Goal: Transaction & Acquisition: Obtain resource

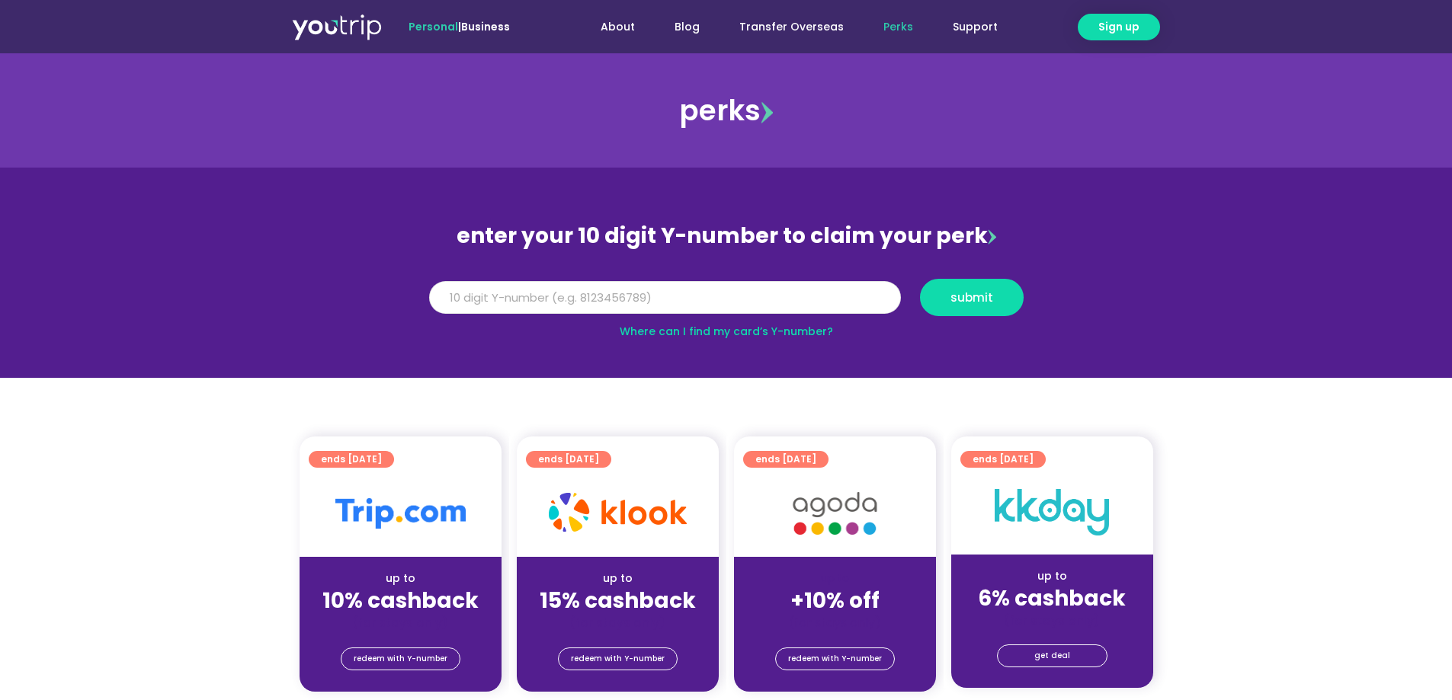
click at [571, 303] on input "Y Number" at bounding box center [665, 298] width 472 height 34
type input "8172125639"
click at [975, 298] on span "submit" at bounding box center [971, 297] width 43 height 11
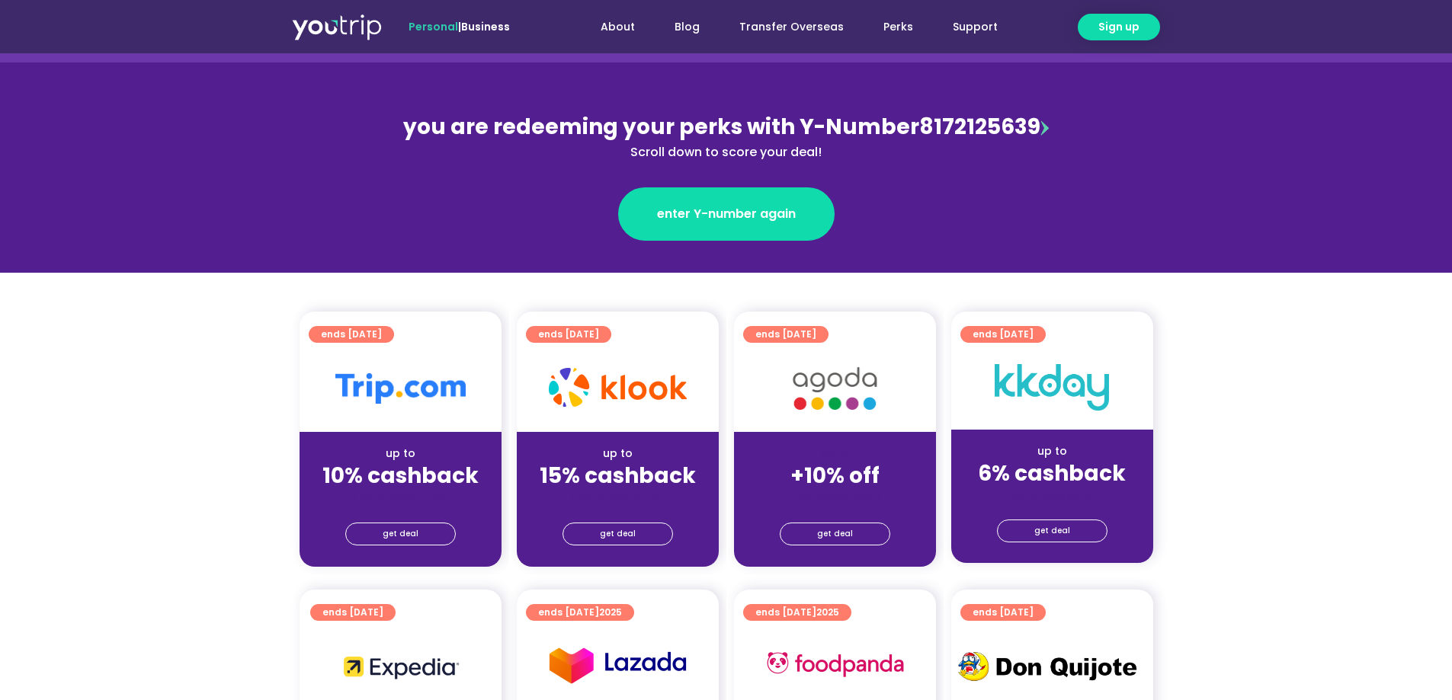
scroll to position [305, 0]
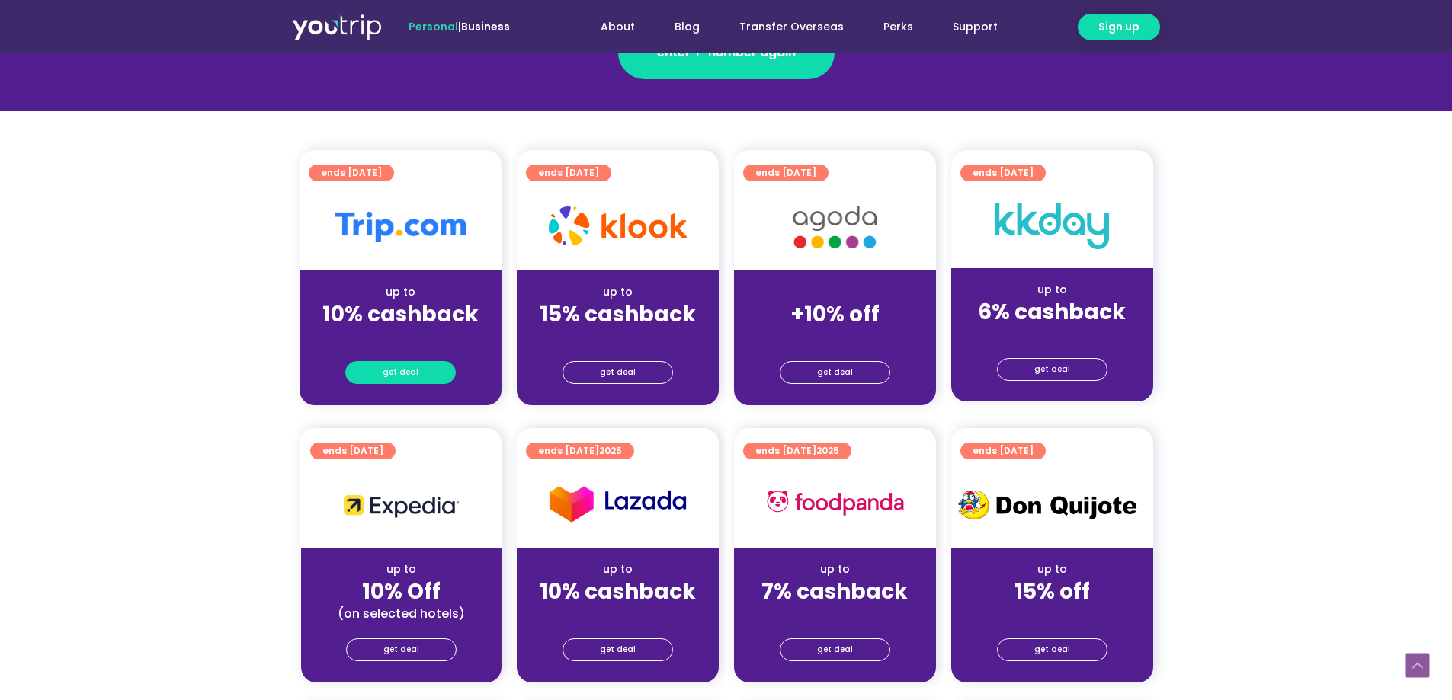
click at [436, 368] on link "get deal" at bounding box center [400, 372] width 111 height 23
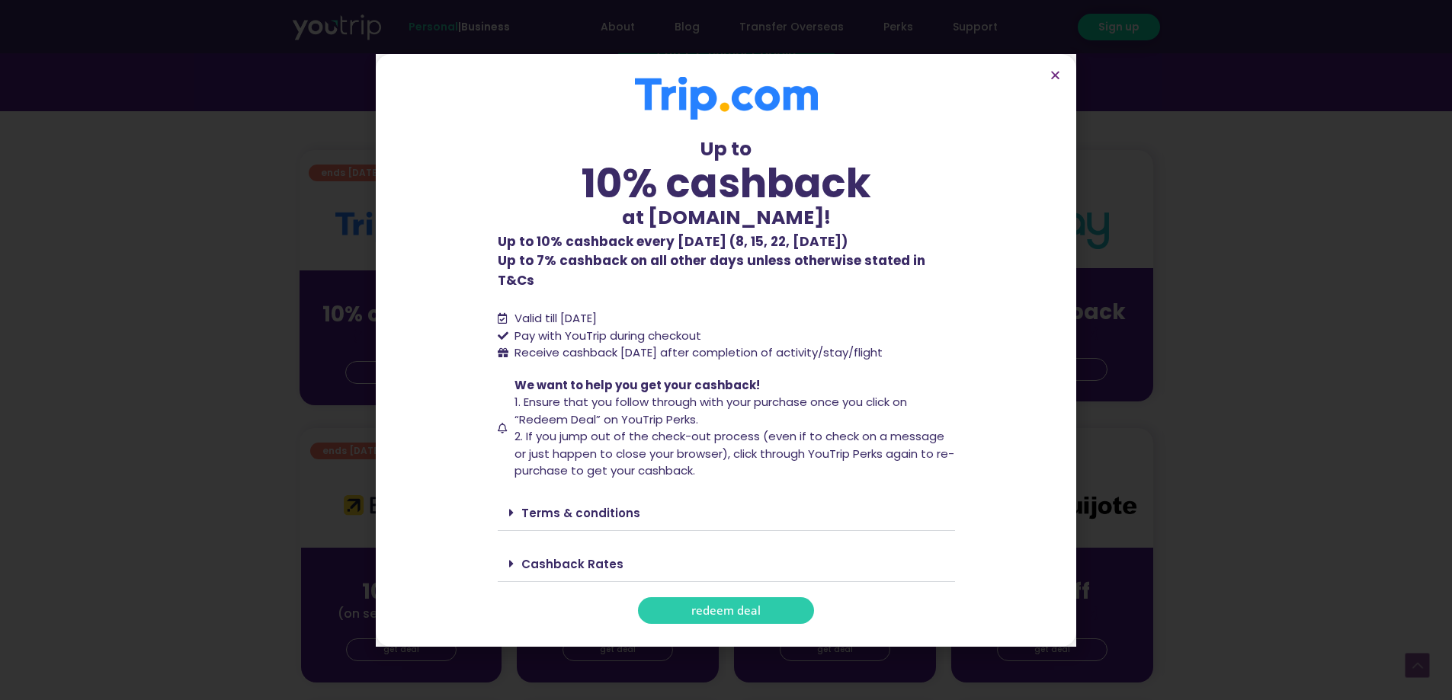
click at [737, 605] on span "redeem deal" at bounding box center [725, 610] width 69 height 11
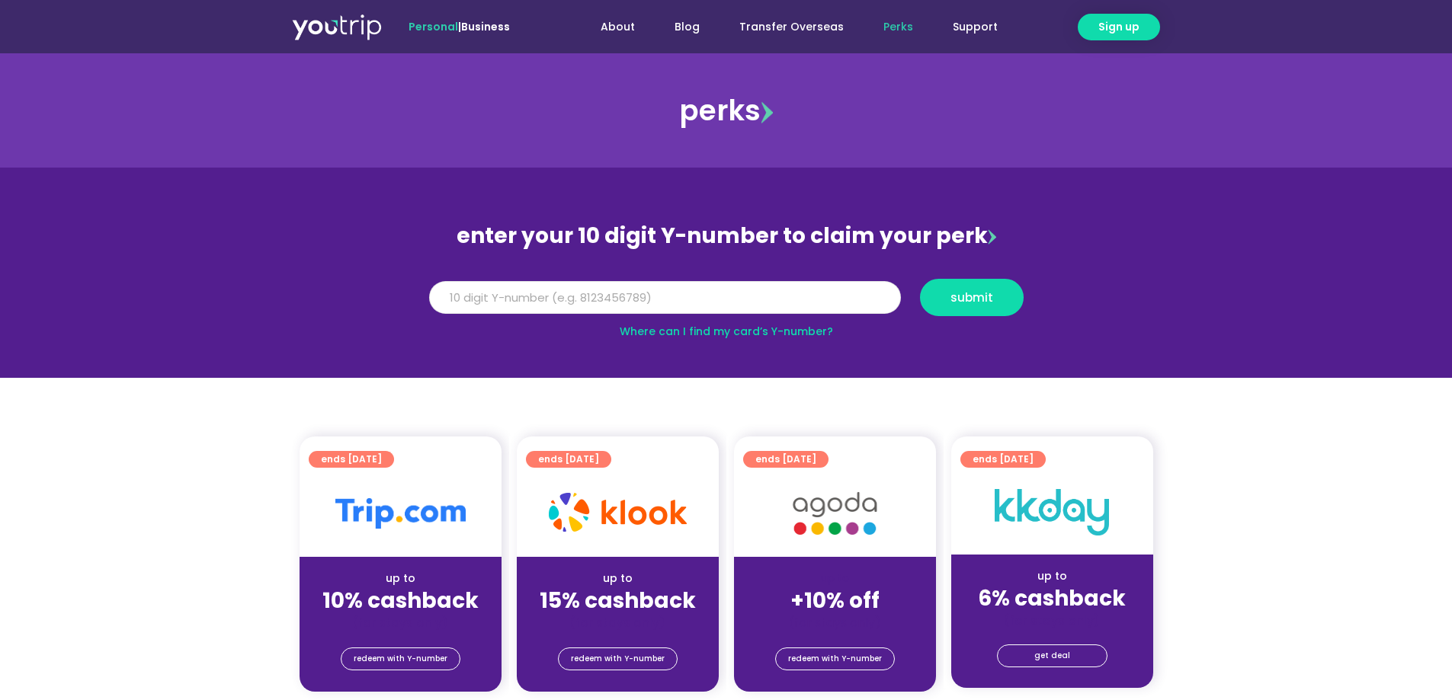
click at [612, 301] on input "Y Number" at bounding box center [665, 298] width 472 height 34
click at [987, 303] on span "submit" at bounding box center [971, 297] width 43 height 11
click at [489, 295] on input "81721256639" at bounding box center [665, 298] width 472 height 34
type input "8172125639"
click at [920, 279] on button "submit" at bounding box center [972, 297] width 104 height 37
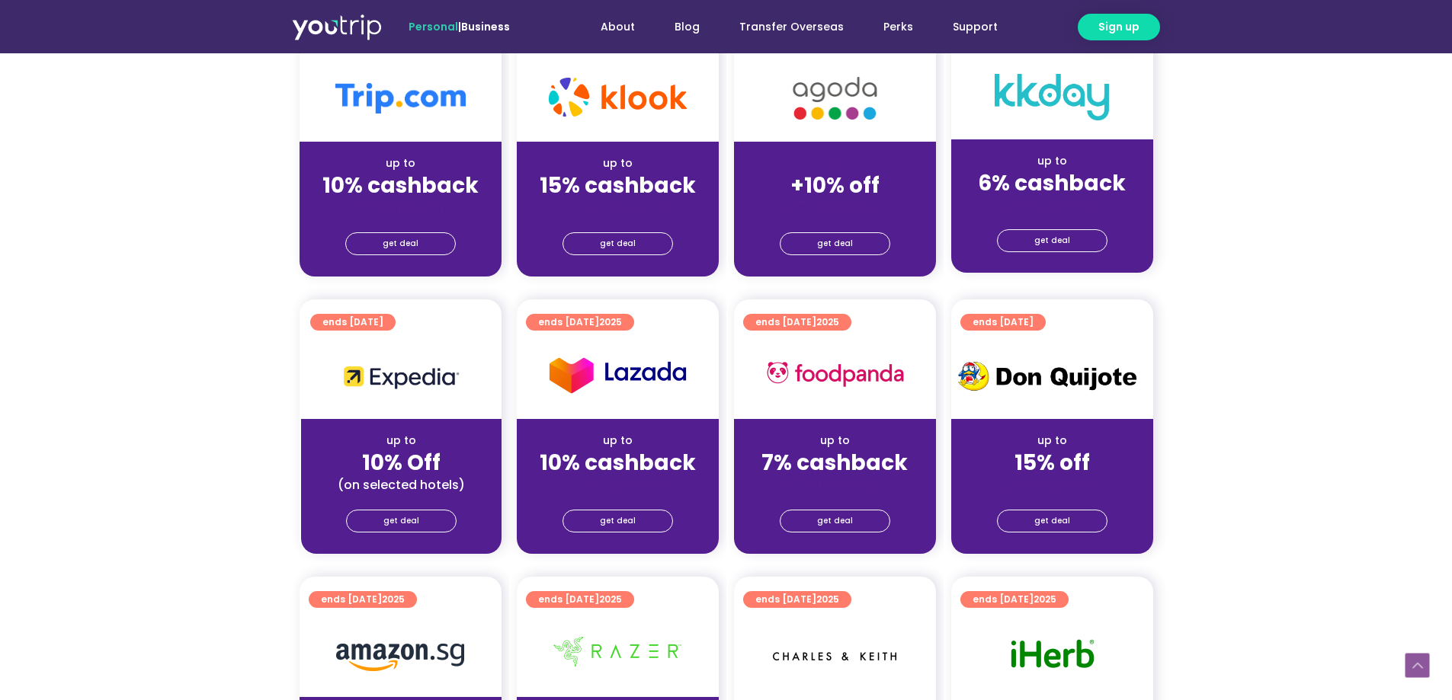
scroll to position [305, 0]
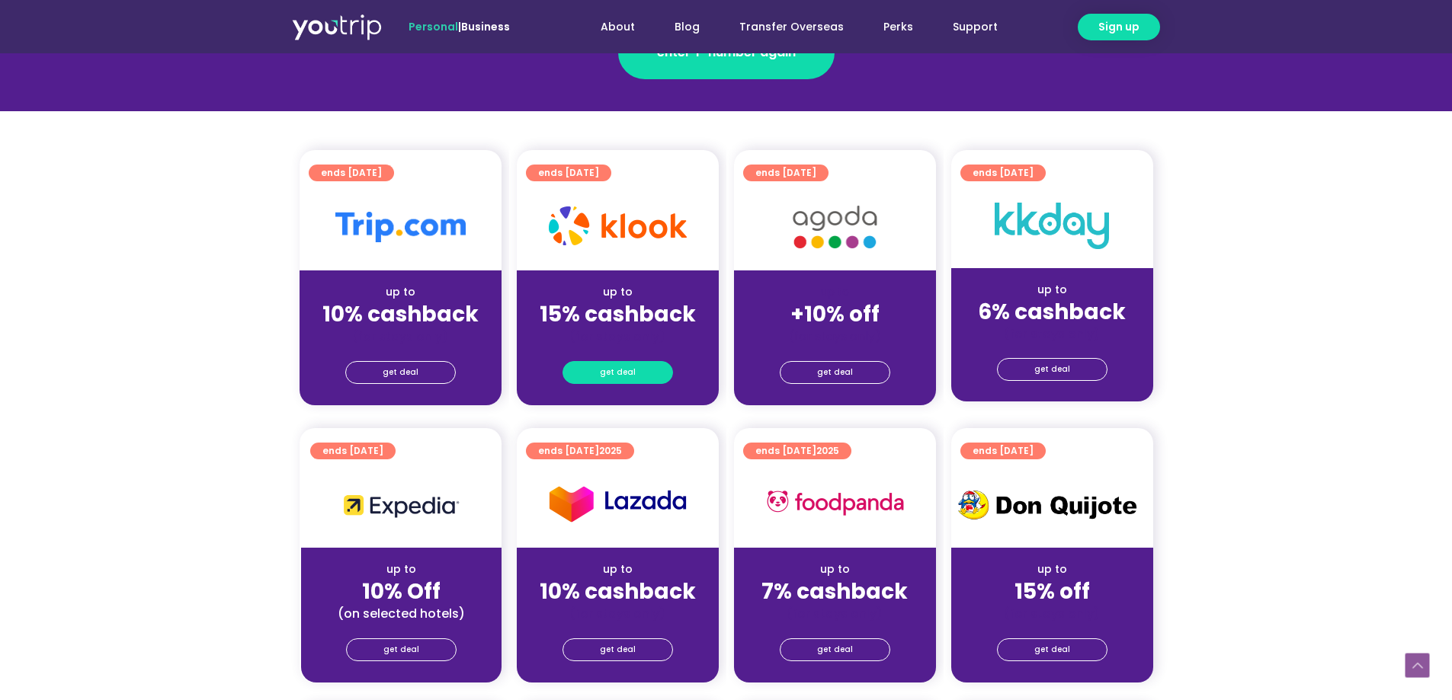
click at [609, 369] on span "get deal" at bounding box center [618, 372] width 36 height 21
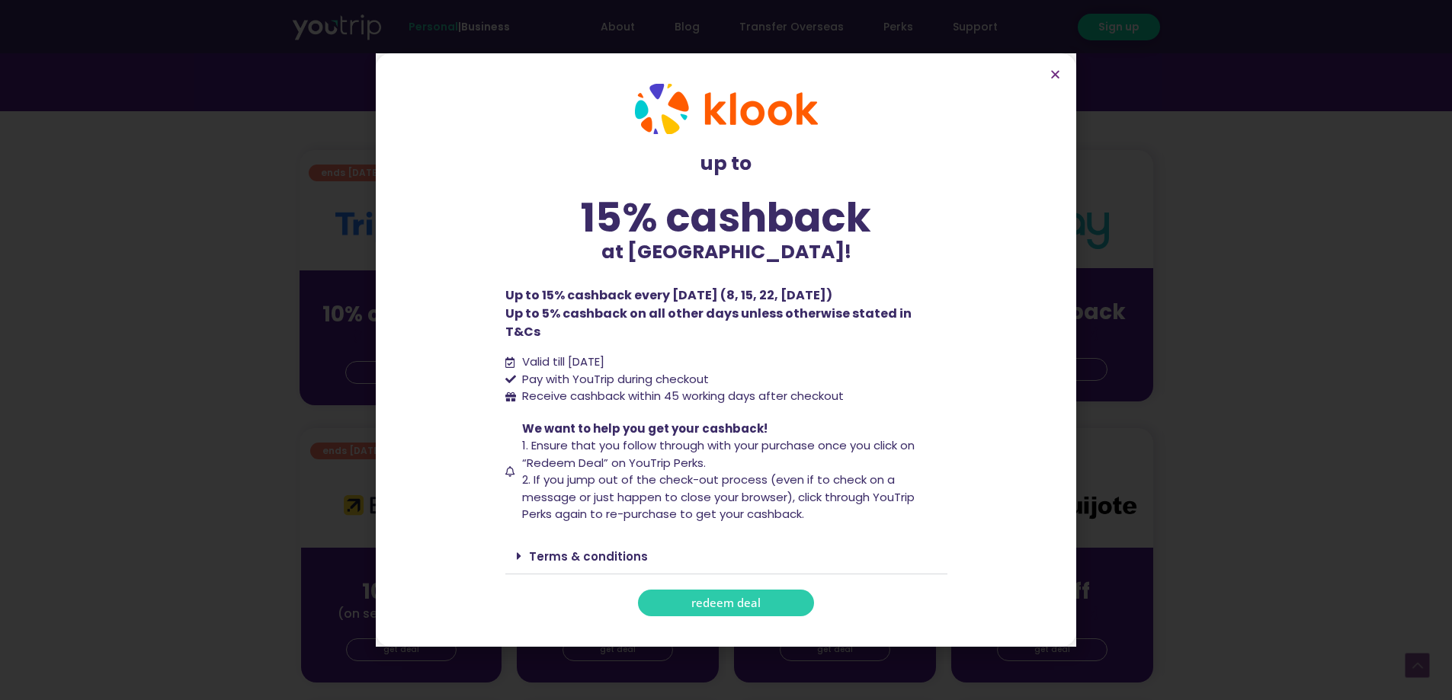
click at [766, 594] on link "redeem deal" at bounding box center [726, 603] width 176 height 27
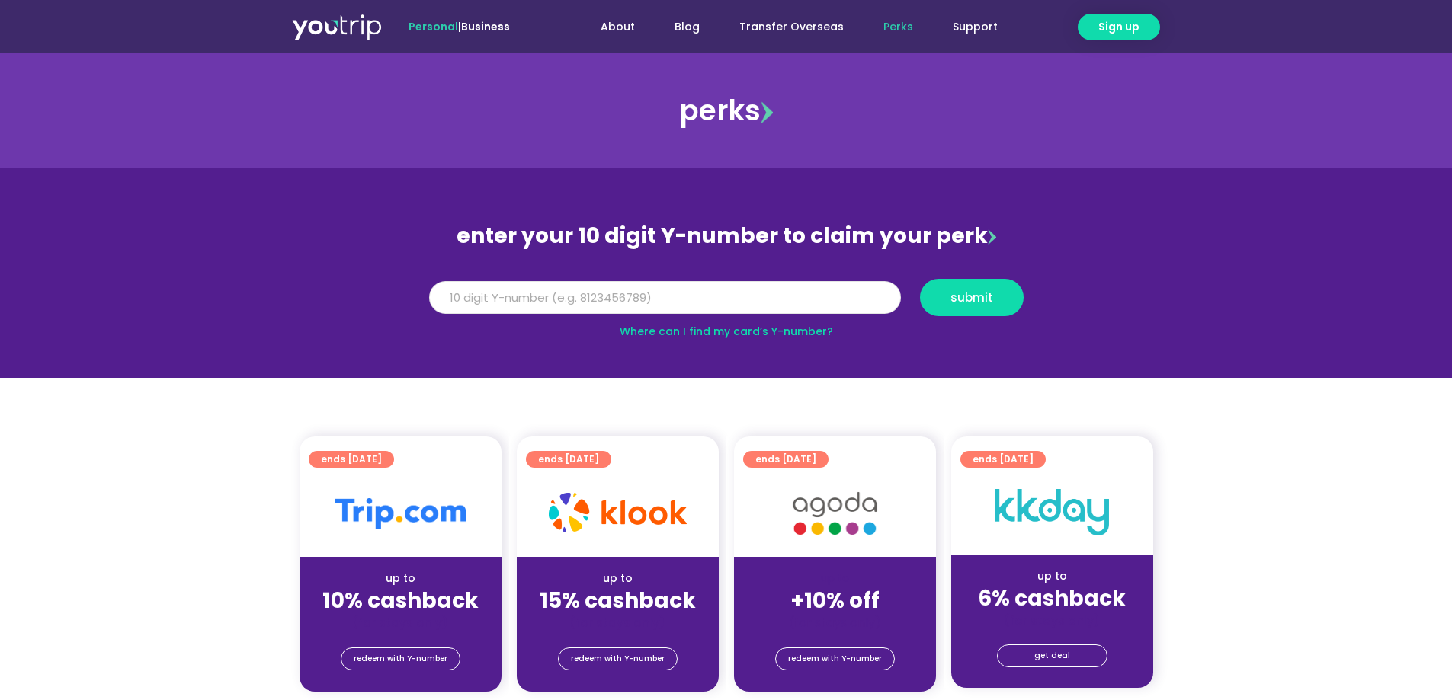
click at [746, 292] on input "Y Number" at bounding box center [665, 298] width 472 height 34
type input "8172125639"
click at [982, 302] on span "submit" at bounding box center [971, 297] width 43 height 11
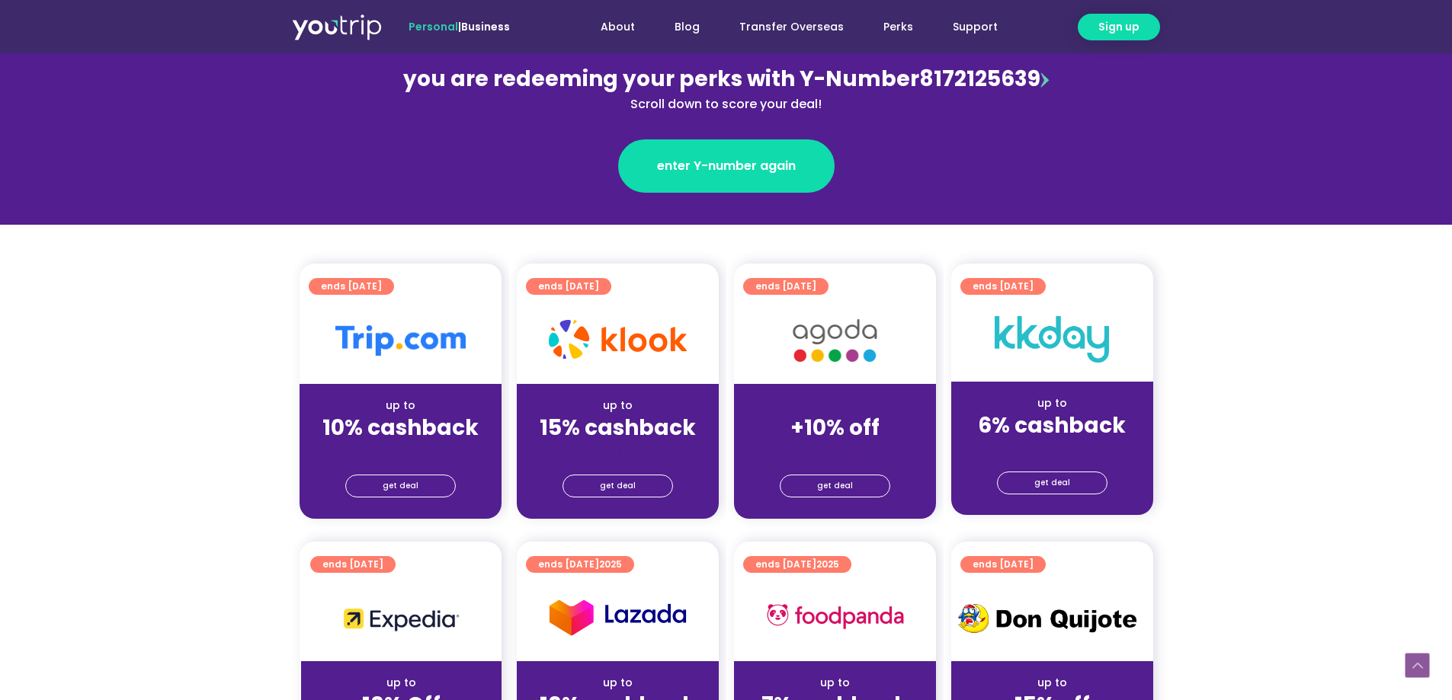
scroll to position [381, 0]
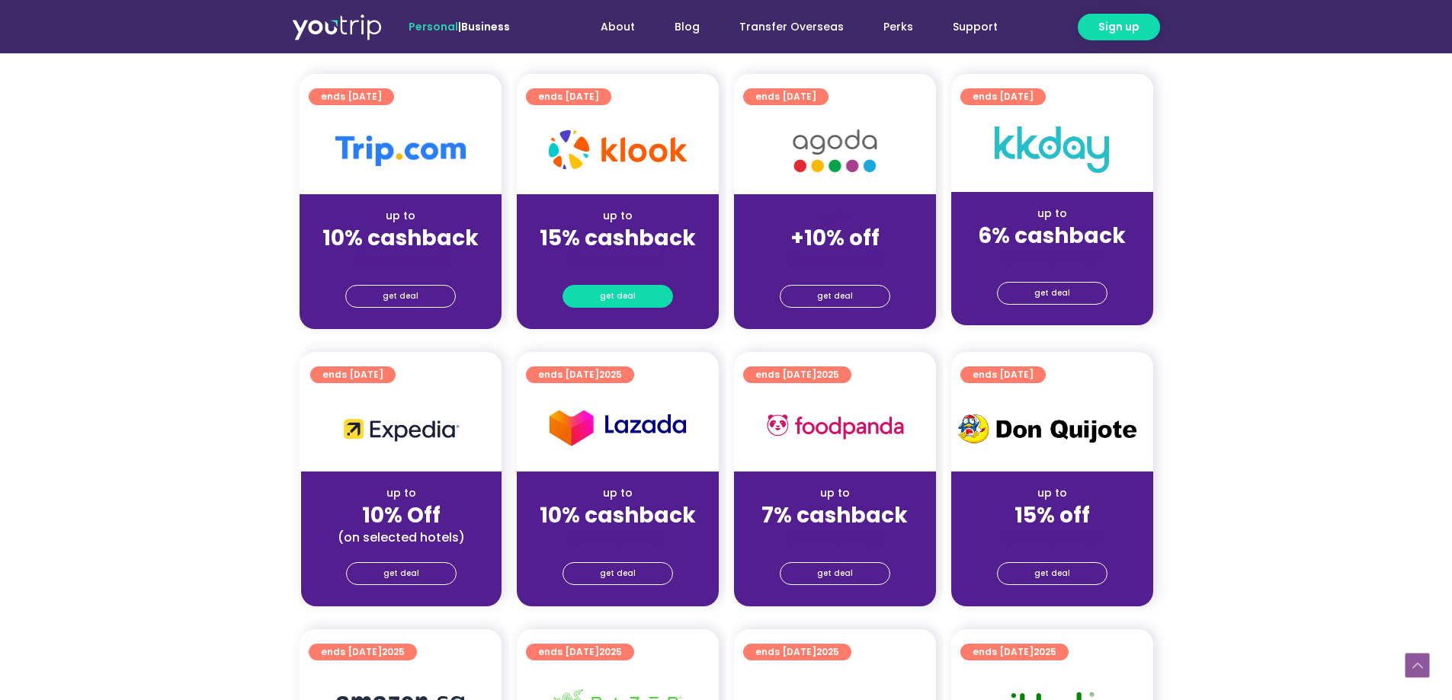
click at [626, 293] on span "get deal" at bounding box center [618, 296] width 36 height 21
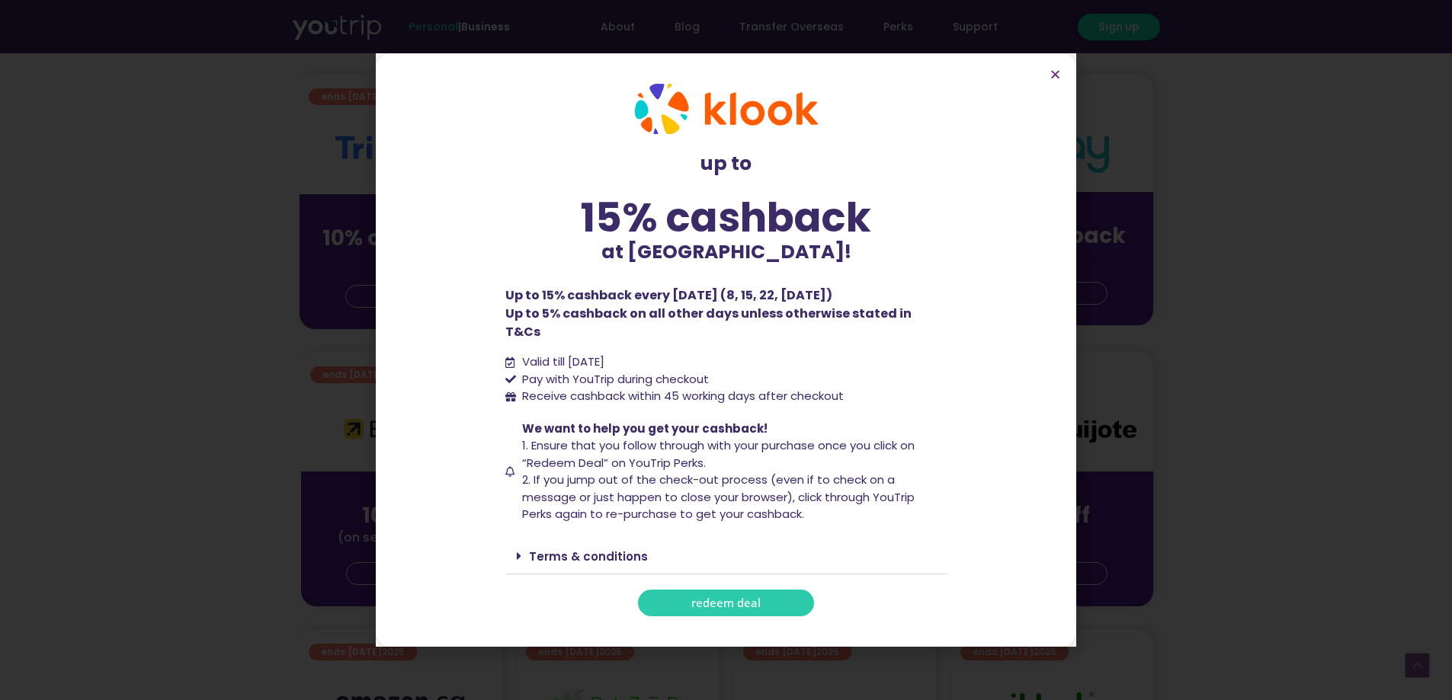
click at [755, 597] on span "redeem deal" at bounding box center [725, 602] width 69 height 11
click at [1060, 80] on icon "Close" at bounding box center [1054, 74] width 11 height 11
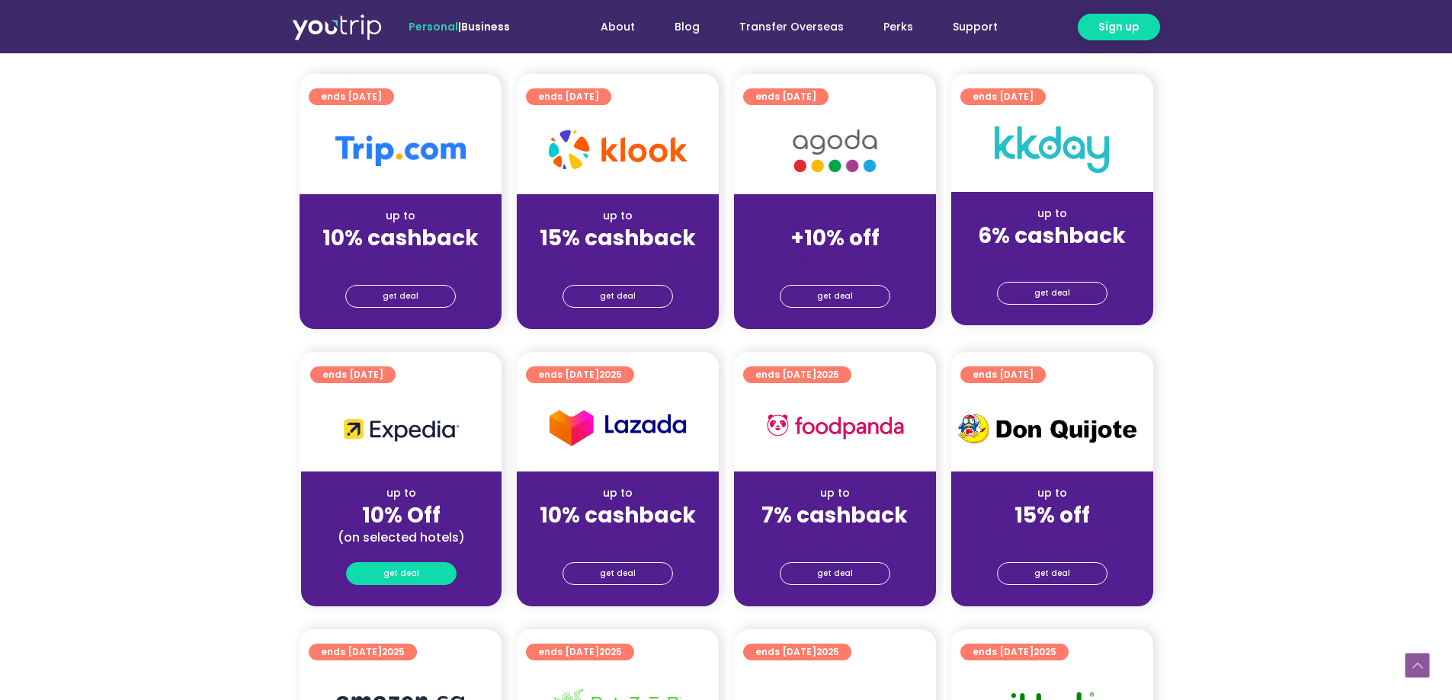
click at [403, 572] on span "get deal" at bounding box center [401, 573] width 36 height 21
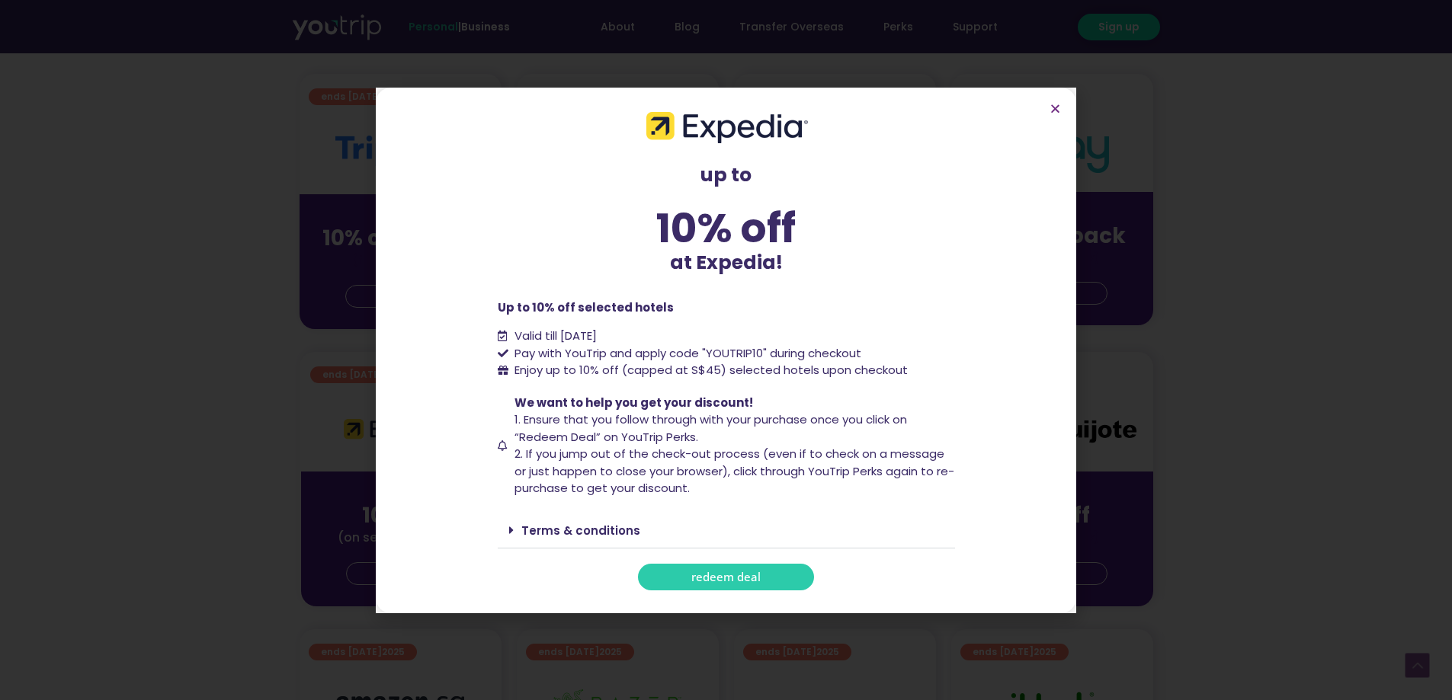
click at [727, 569] on link "redeem deal" at bounding box center [726, 577] width 176 height 27
